Goal: Navigation & Orientation: Find specific page/section

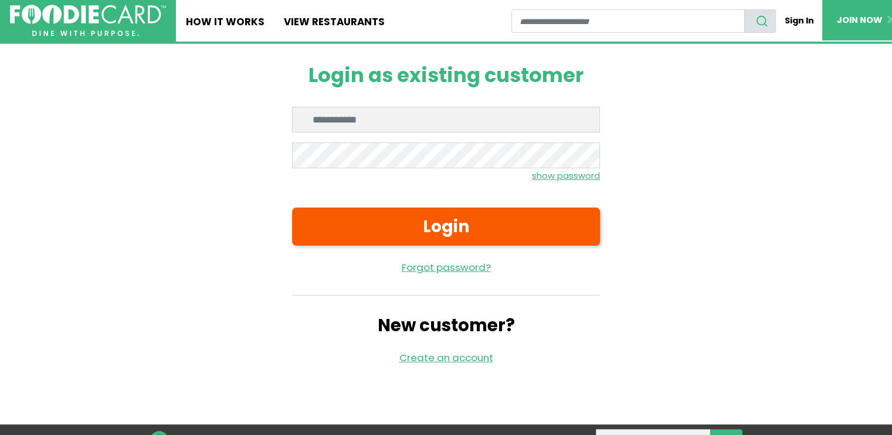
type input "**********"
click at [583, 176] on small "show password" at bounding box center [566, 176] width 68 height 12
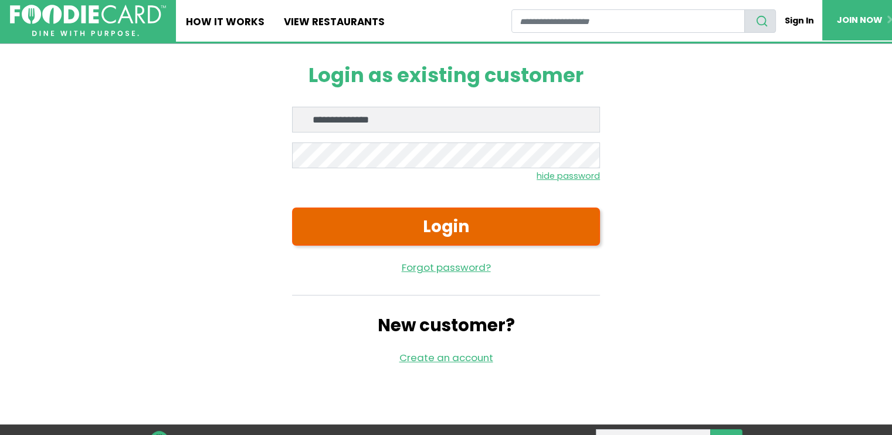
click at [555, 232] on button "Login" at bounding box center [446, 227] width 308 height 38
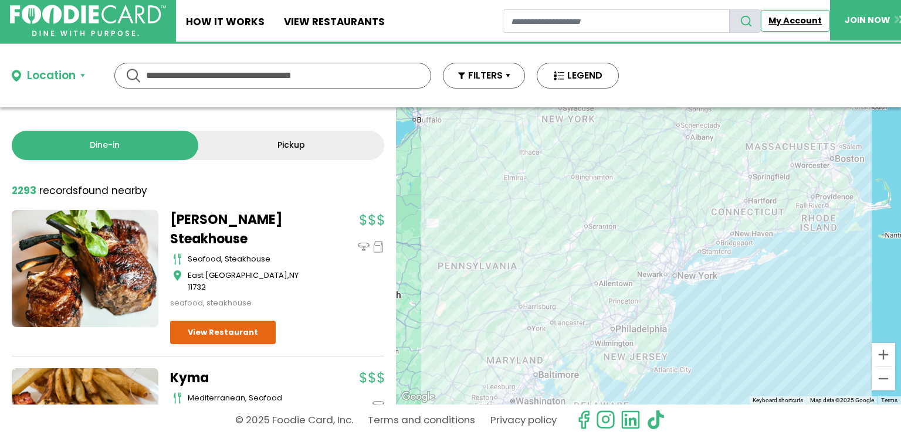
click at [793, 22] on link "My Account" at bounding box center [794, 21] width 69 height 22
